Goal: Information Seeking & Learning: Learn about a topic

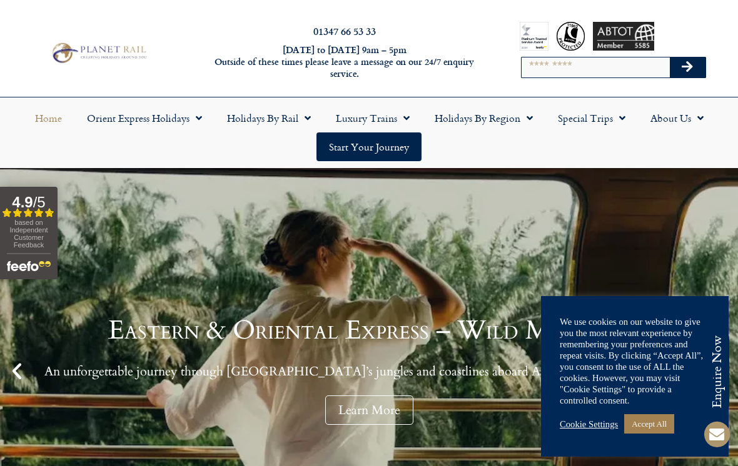
click at [650, 420] on link "Accept All" at bounding box center [649, 424] width 50 height 19
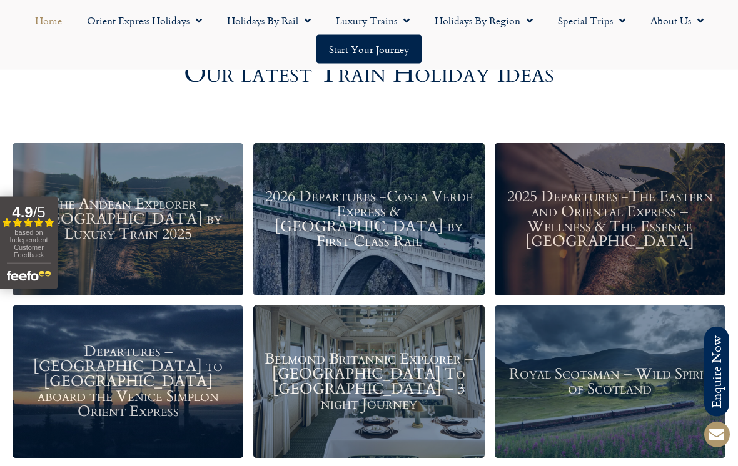
scroll to position [1387, 0]
click at [567, 381] on h3 "Royal Scotsman – Wild Spirit of Scotland" at bounding box center [610, 382] width 218 height 30
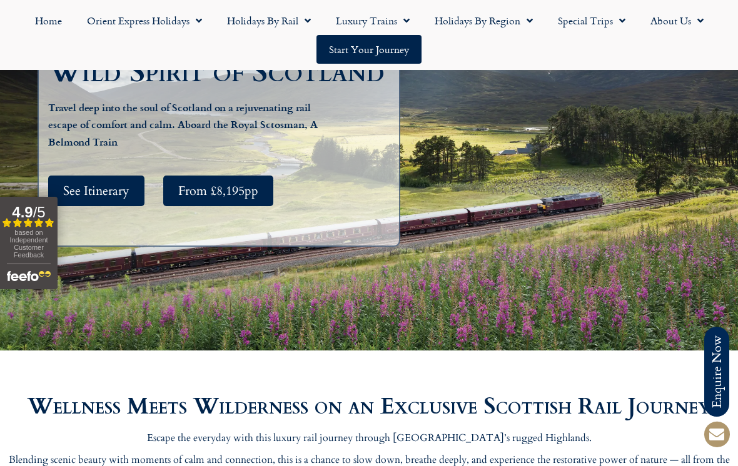
scroll to position [244, 0]
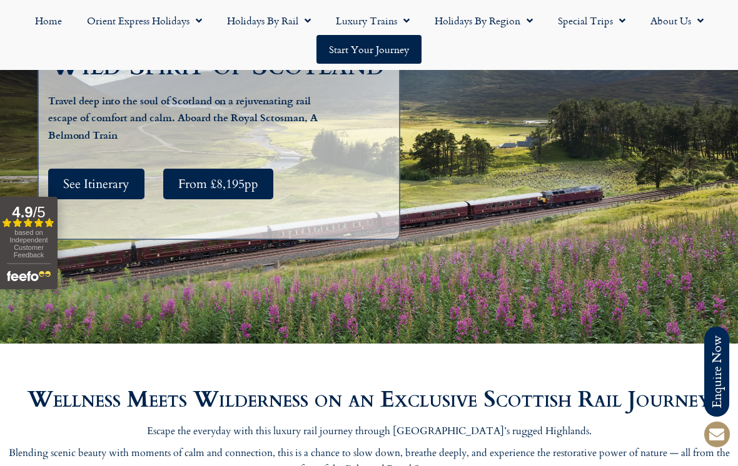
click at [110, 187] on span "See Itinerary" at bounding box center [96, 184] width 66 height 16
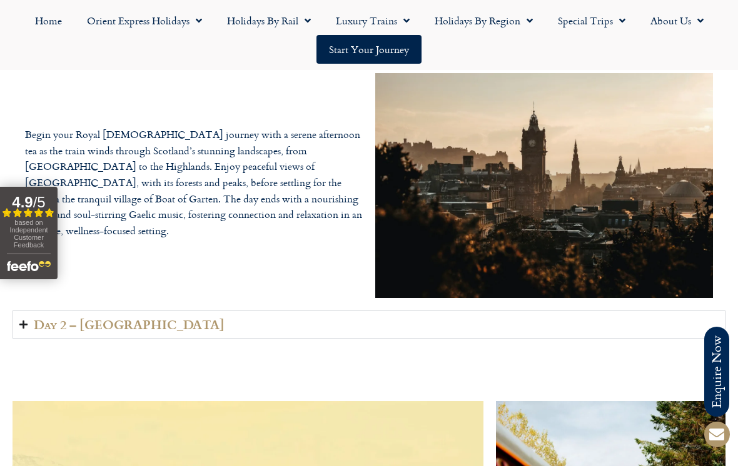
scroll to position [1842, 0]
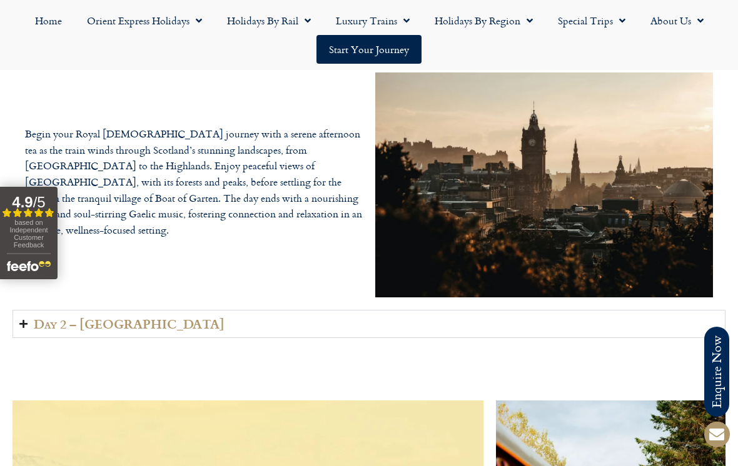
click at [168, 337] on summary "Day 2 – Inverness" at bounding box center [369, 324] width 713 height 28
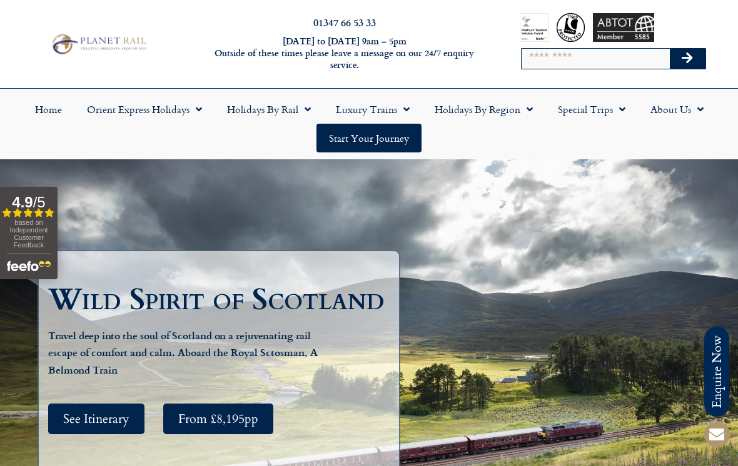
scroll to position [0, 0]
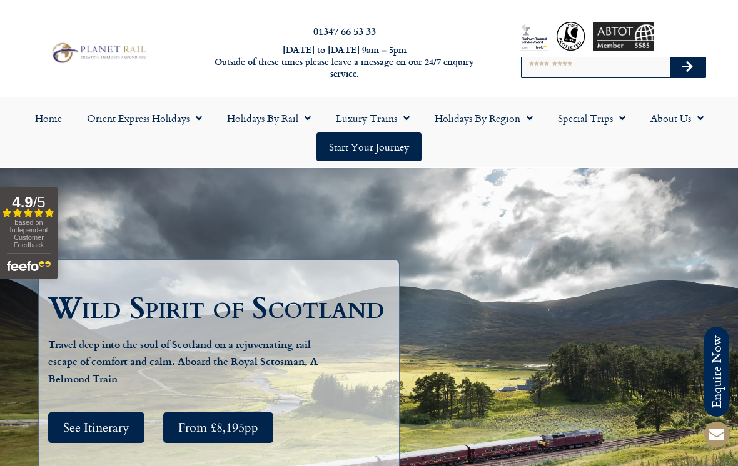
click at [384, 117] on link "Luxury Trains" at bounding box center [372, 118] width 99 height 29
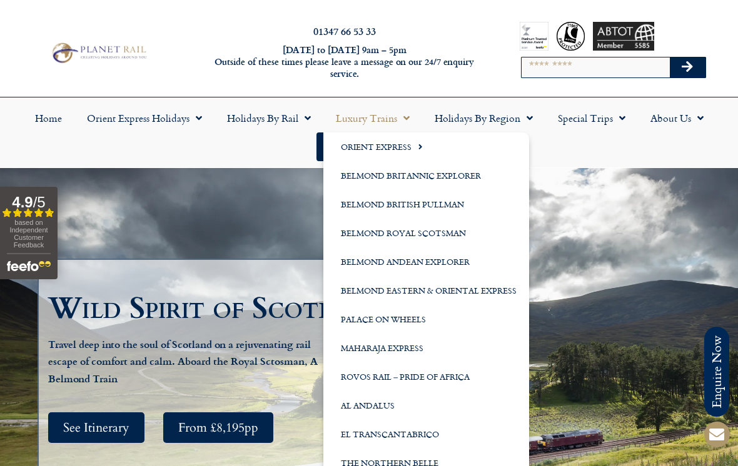
click at [397, 353] on link "Maharaja Express" at bounding box center [426, 348] width 206 height 29
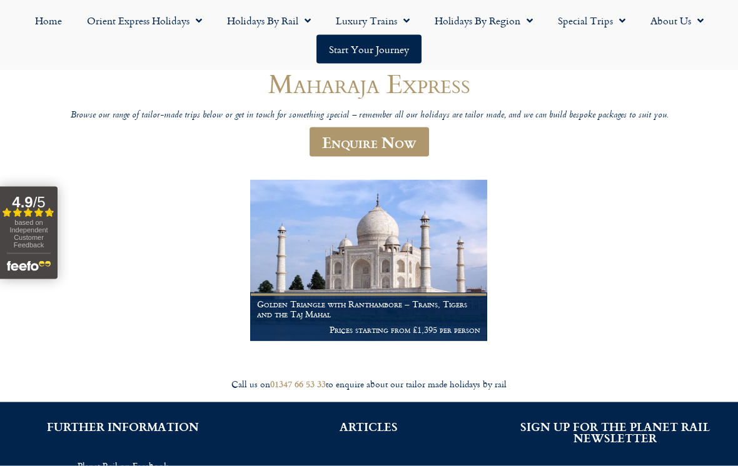
scroll to position [123, 0]
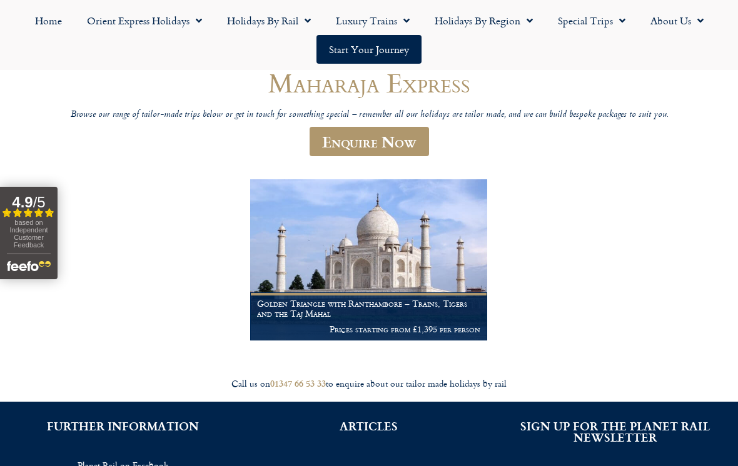
click at [485, 361] on div "Maharaja Express Browse our range of tailor-made trips below or get in touch fo…" at bounding box center [369, 205] width 738 height 321
click at [385, 309] on h1 "Golden Triangle with Ranthambore – Trains, Tigers and the Taj Mahal" at bounding box center [368, 309] width 223 height 20
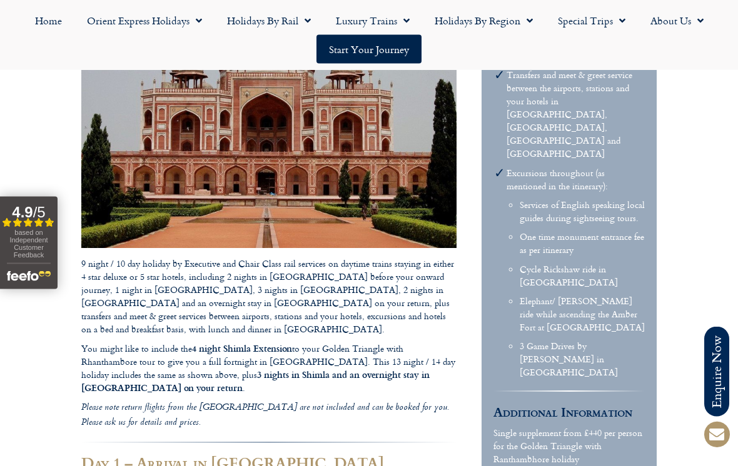
scroll to position [978, 0]
